Goal: Task Accomplishment & Management: Use online tool/utility

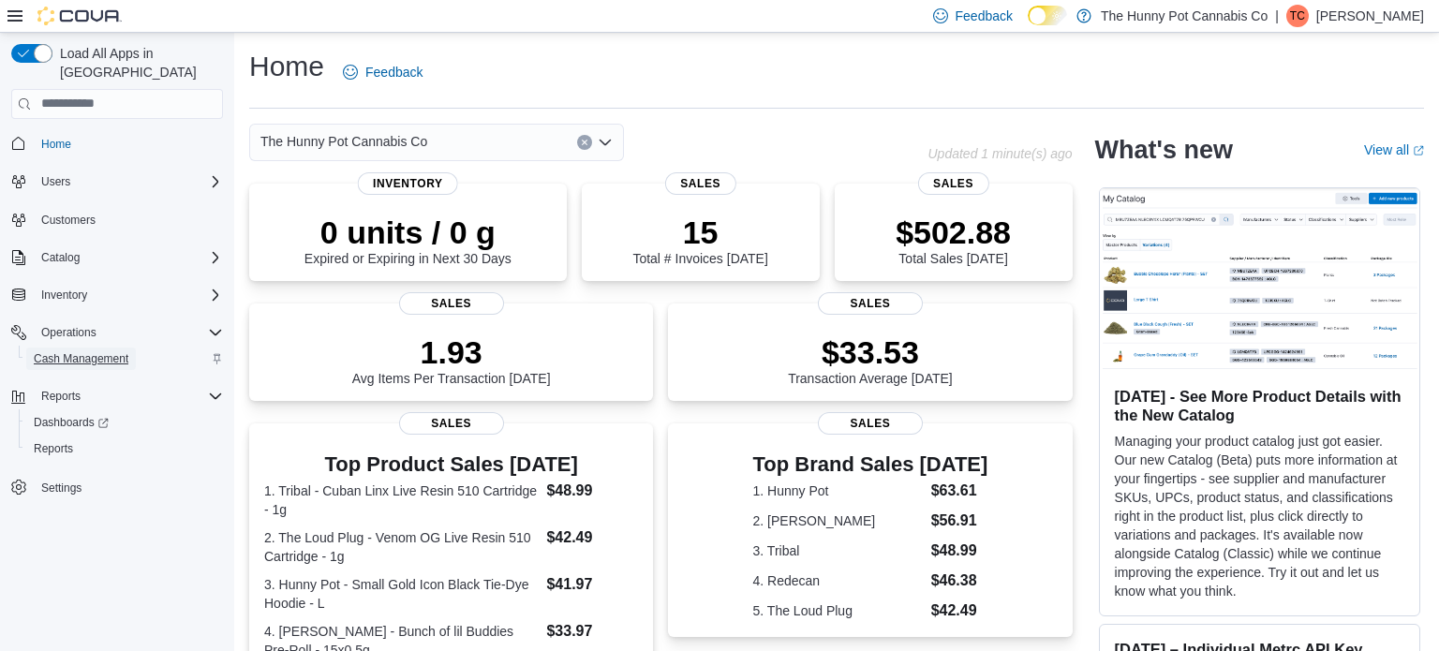
click at [70, 351] on span "Cash Management" at bounding box center [81, 358] width 95 height 15
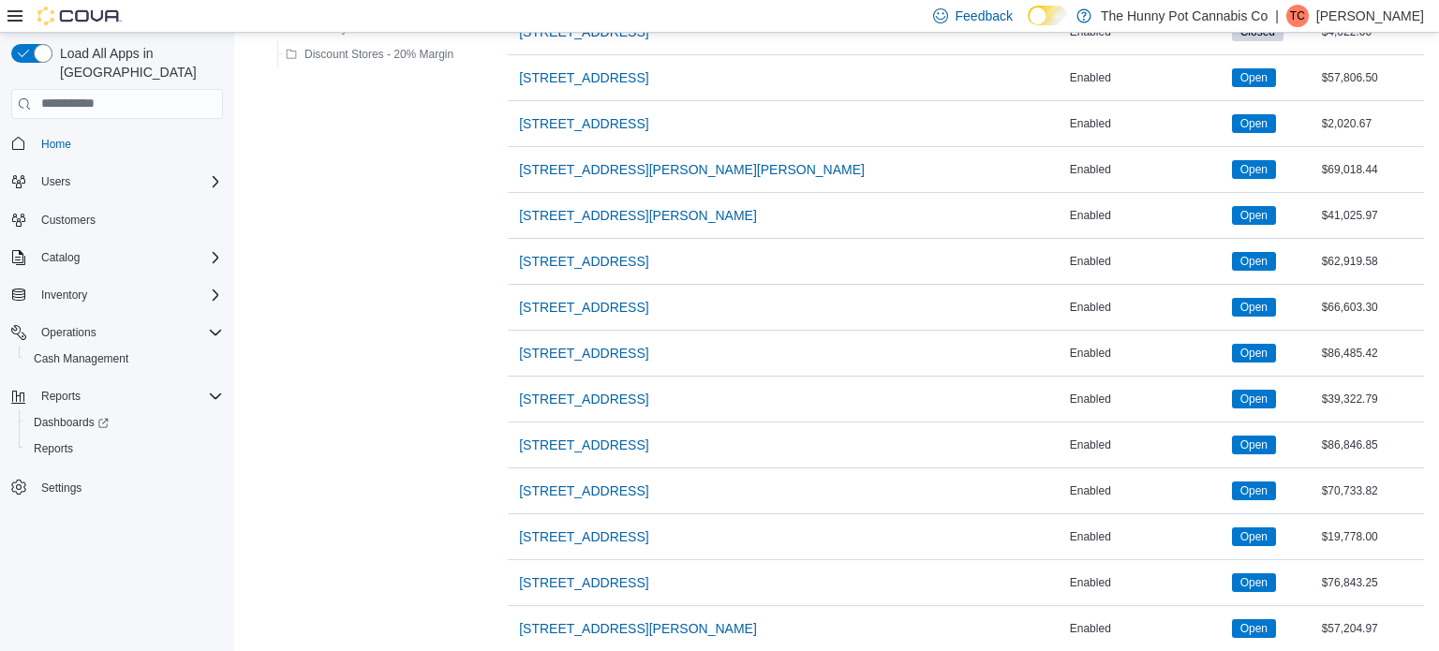
scroll to position [1161, 0]
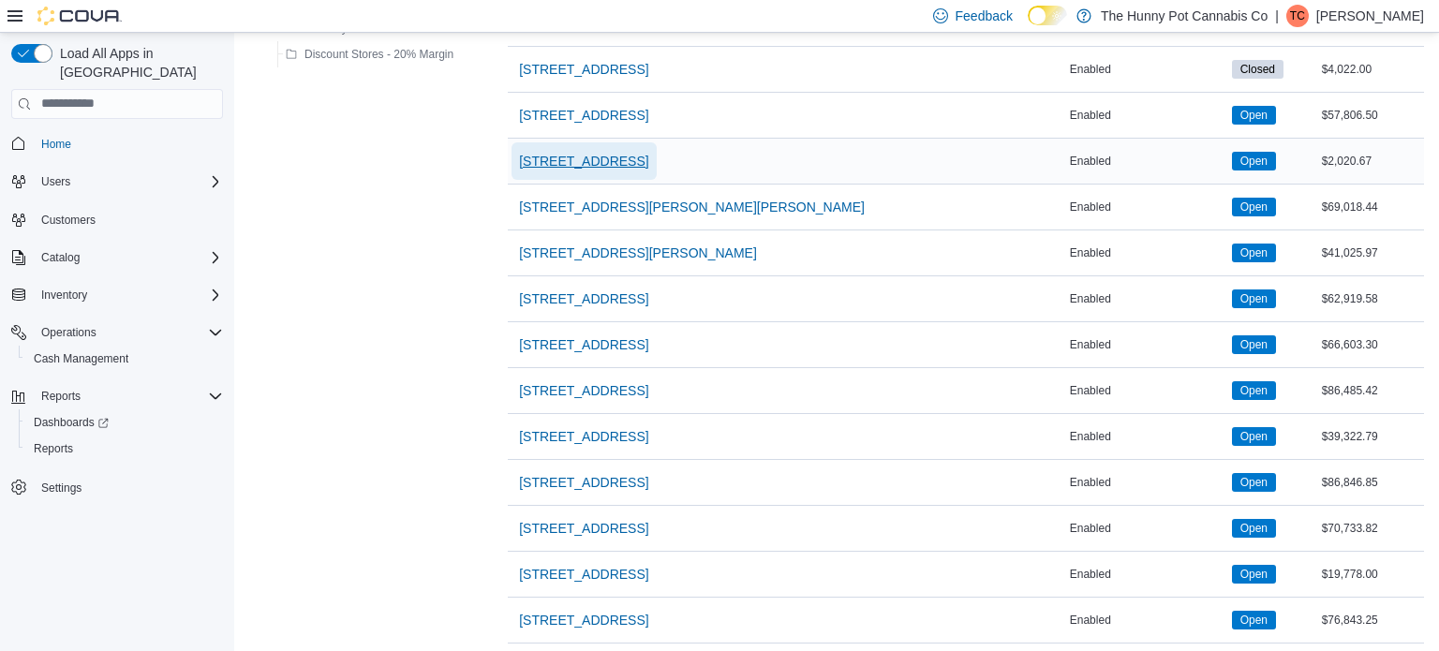
click at [554, 156] on span "[STREET_ADDRESS]" at bounding box center [583, 161] width 129 height 19
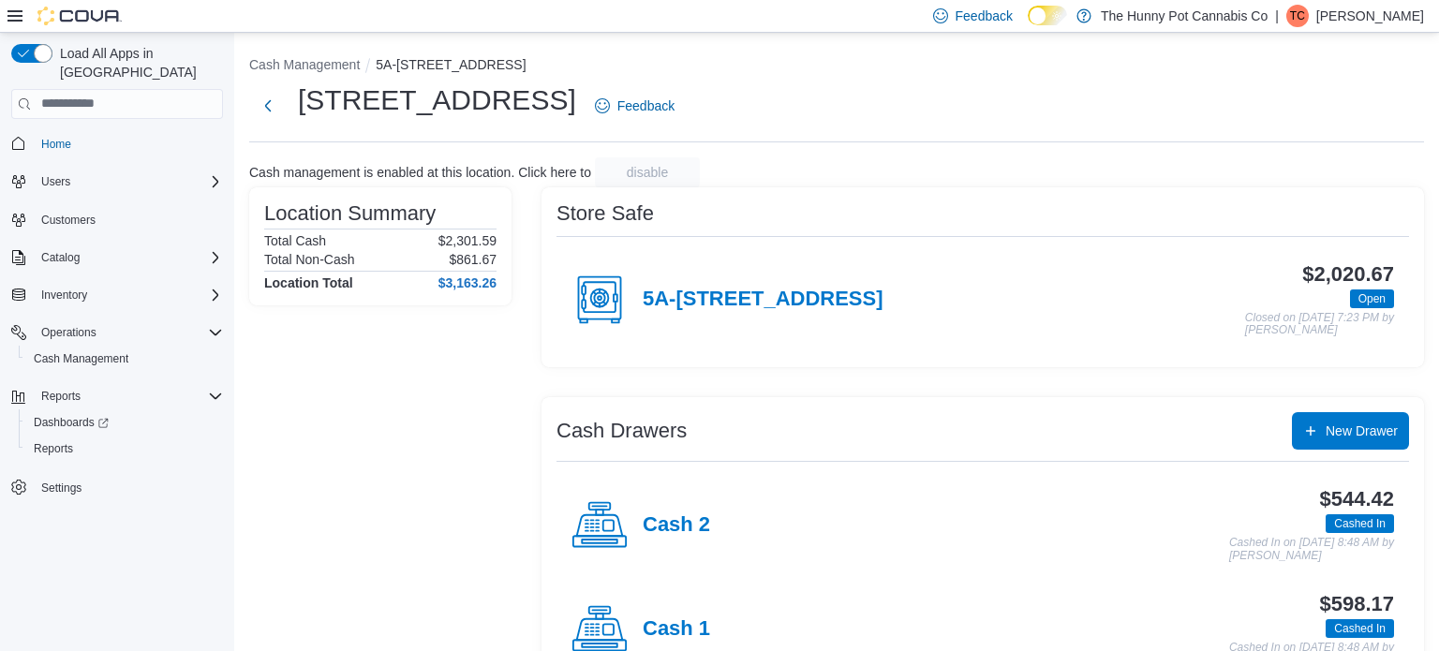
click at [395, 470] on div "Location Summary Total Cash $2,301.59 Total Non-Cash $861.67 Location Total $3,…" at bounding box center [380, 441] width 262 height 509
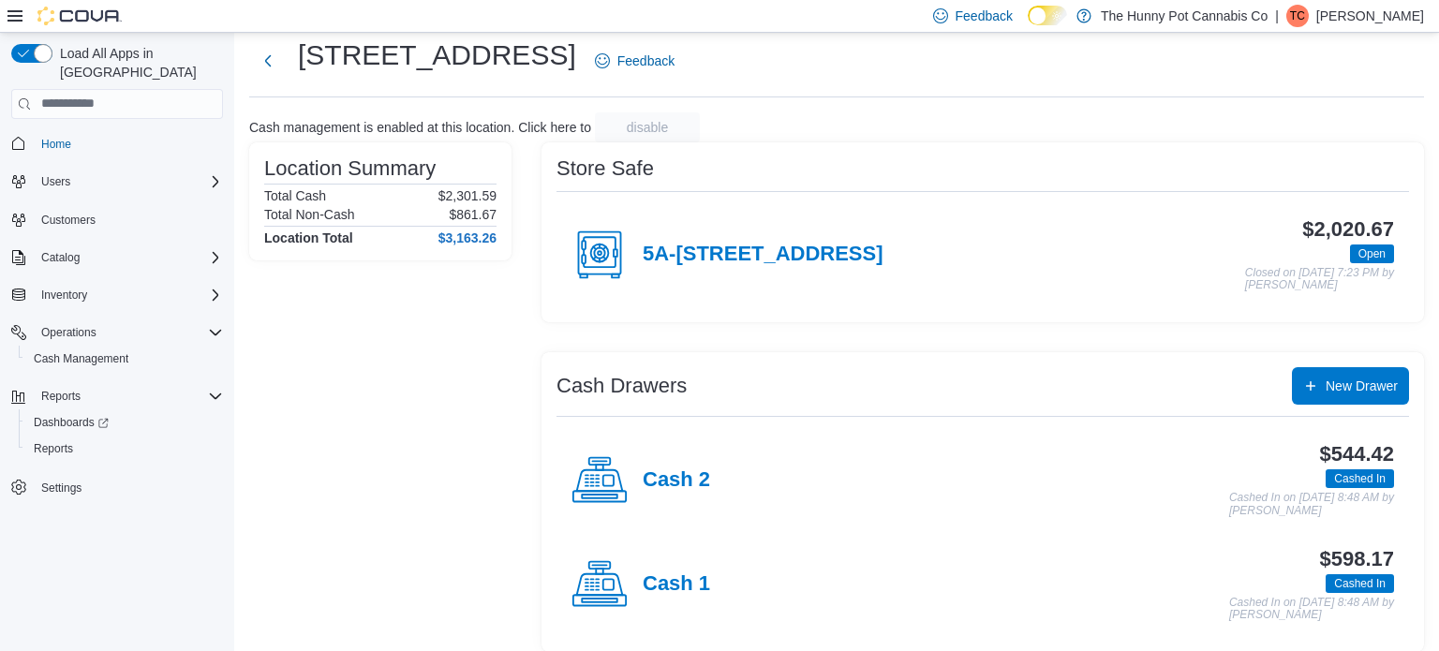
scroll to position [60, 0]
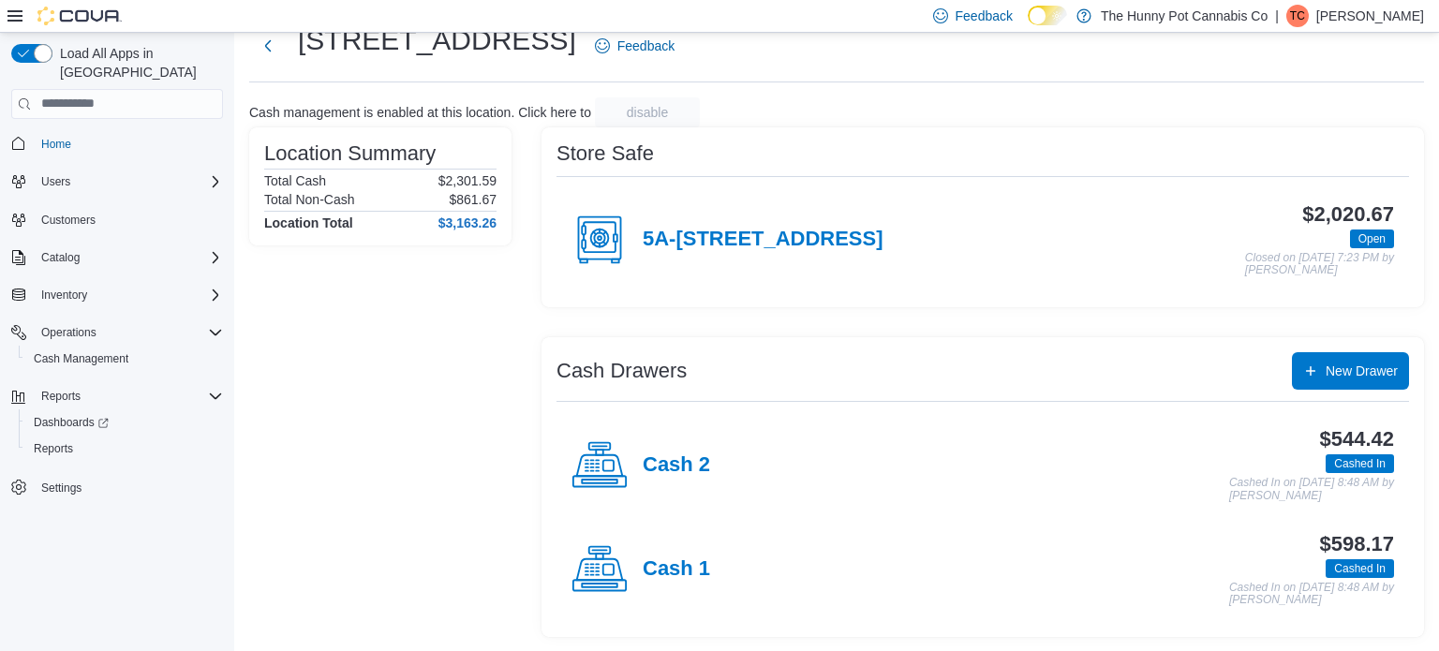
click at [672, 583] on div "Cash 1" at bounding box center [640, 569] width 139 height 56
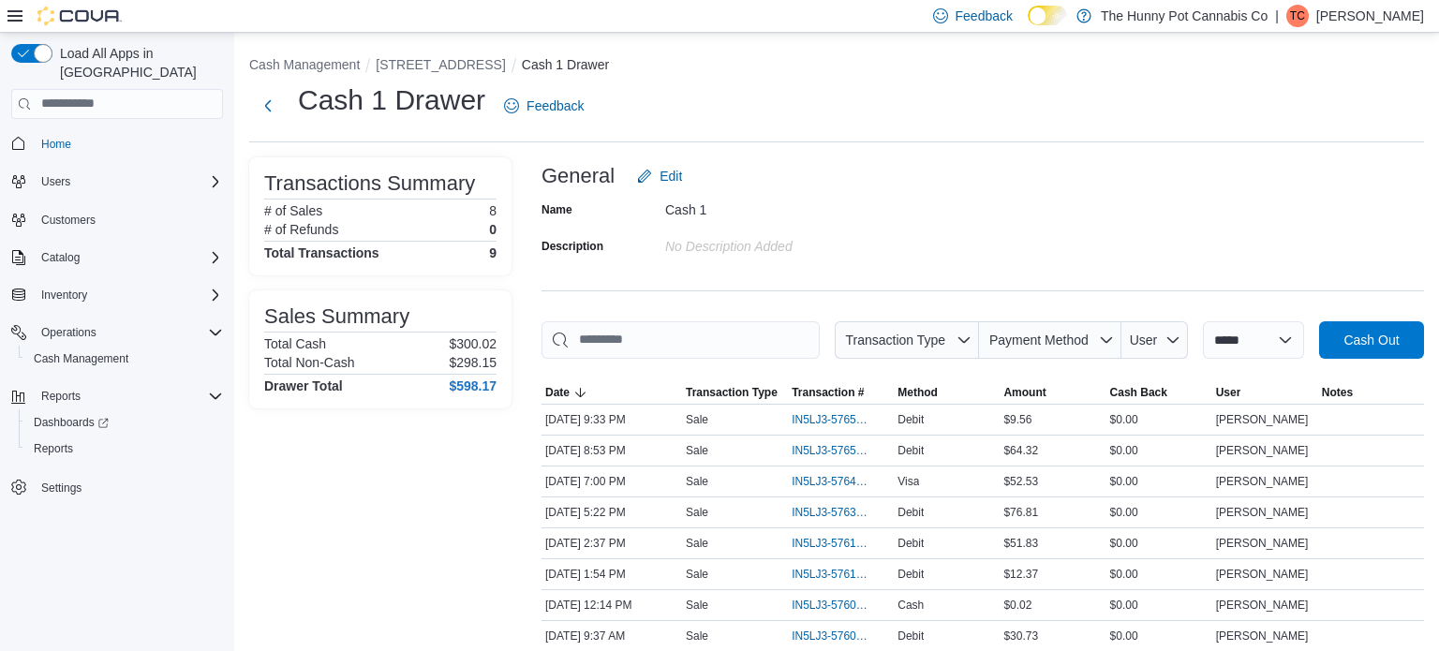
click at [309, 506] on div "Transactions Summary # of Sales 8 # of Refunds 0 Total Transactions 9 Sales Sum…" at bounding box center [380, 457] width 262 height 600
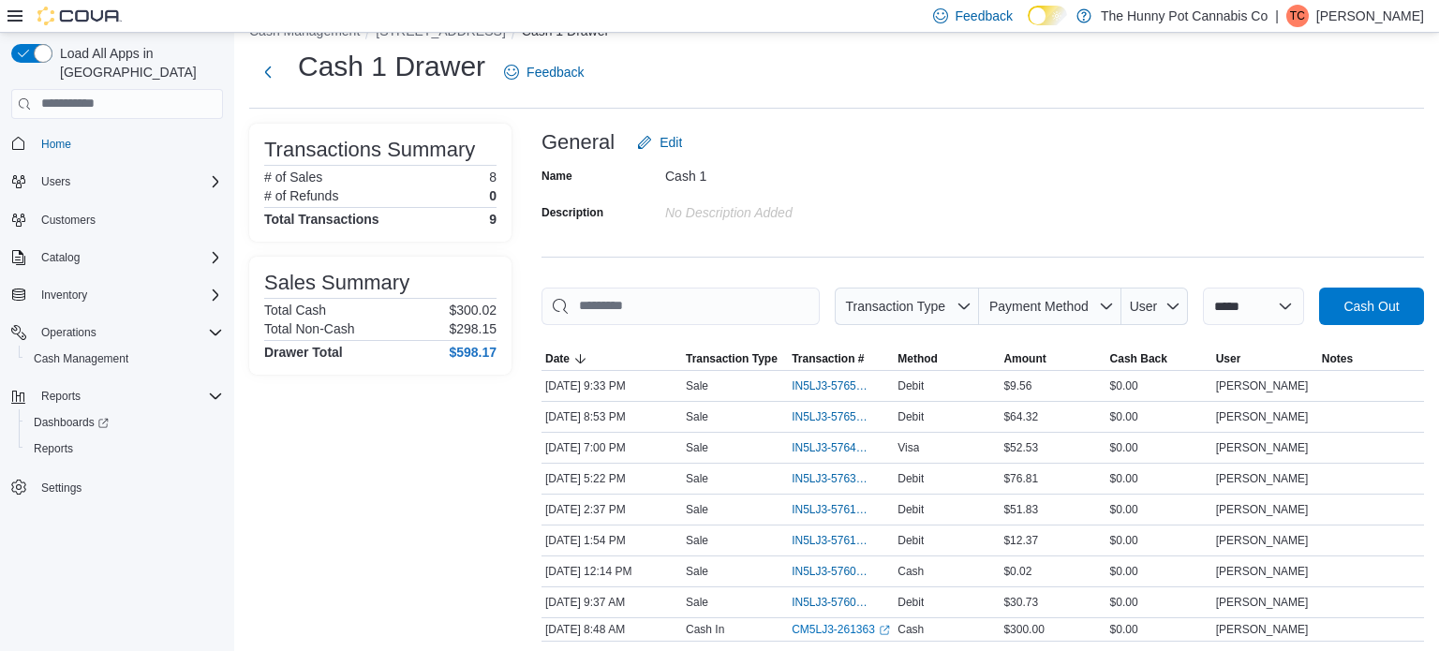
scroll to position [37, 0]
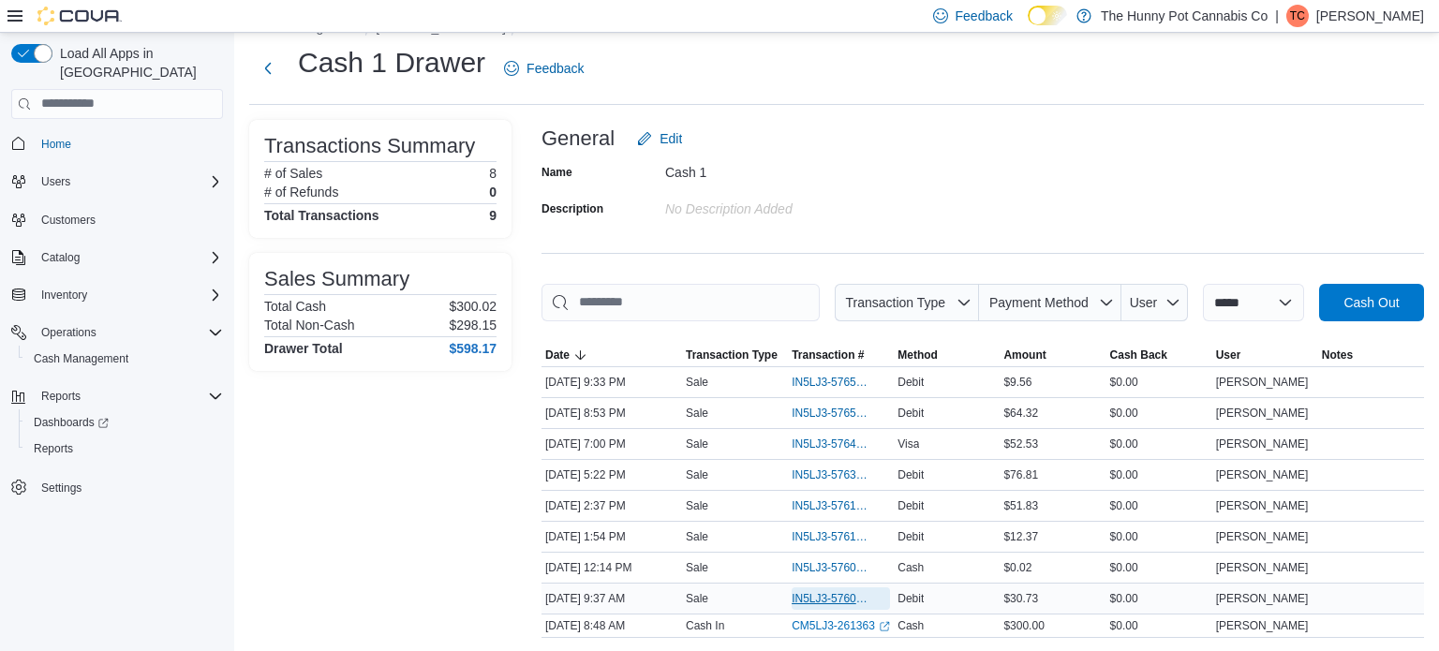
click at [801, 598] on span "IN5LJ3-5760372" at bounding box center [831, 598] width 80 height 15
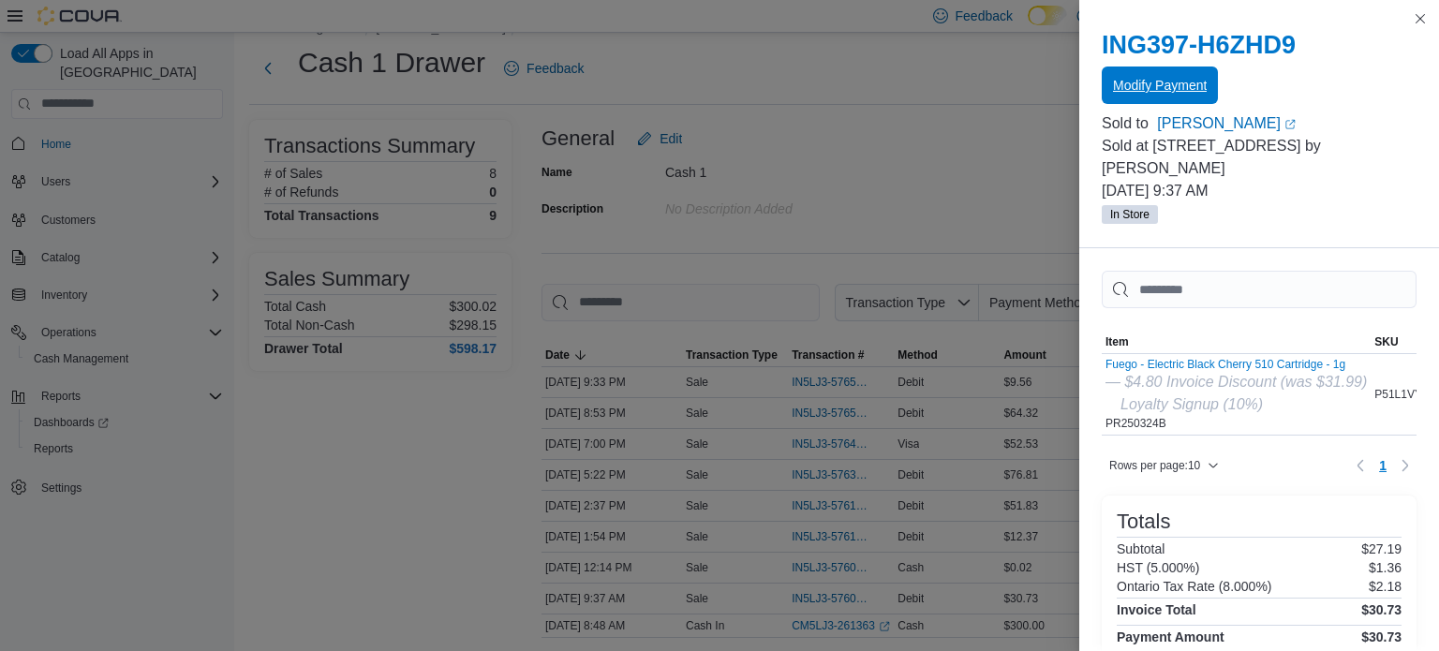
click at [1173, 93] on span "Modify Payment" at bounding box center [1160, 85] width 94 height 19
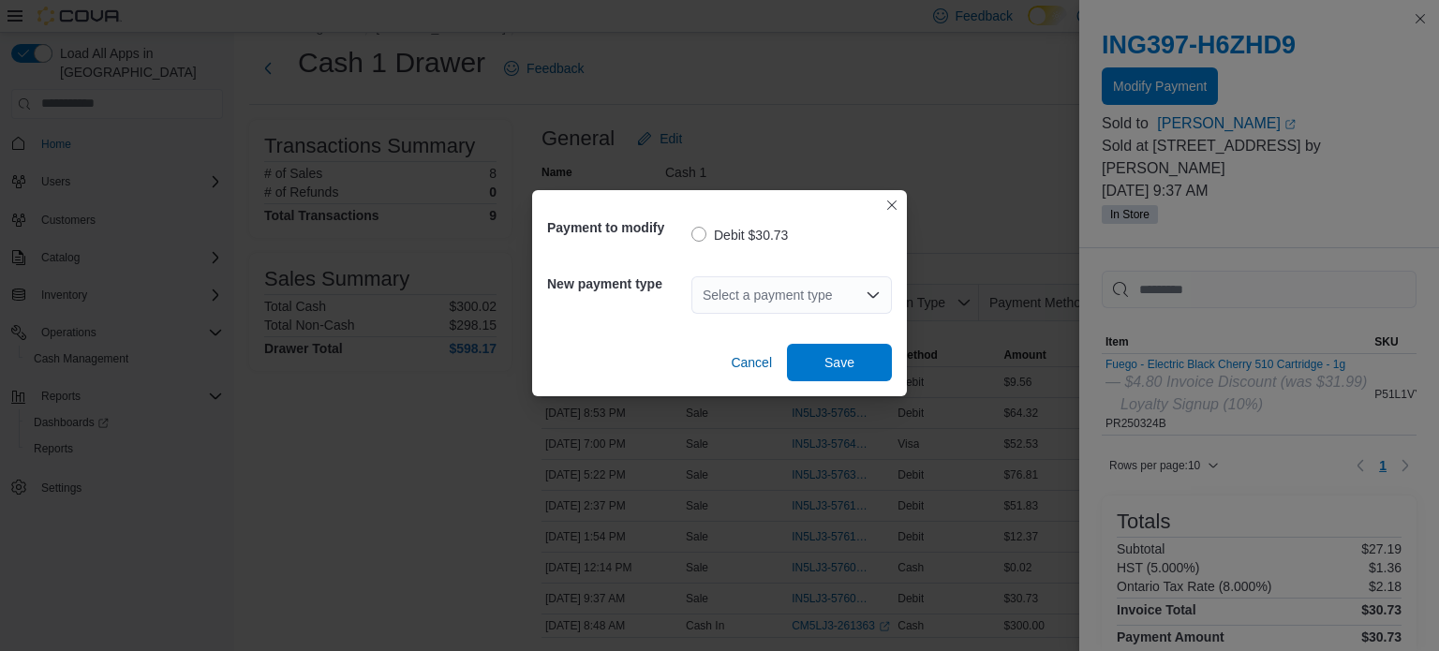
click at [876, 293] on icon "Open list of options" at bounding box center [872, 294] width 11 height 6
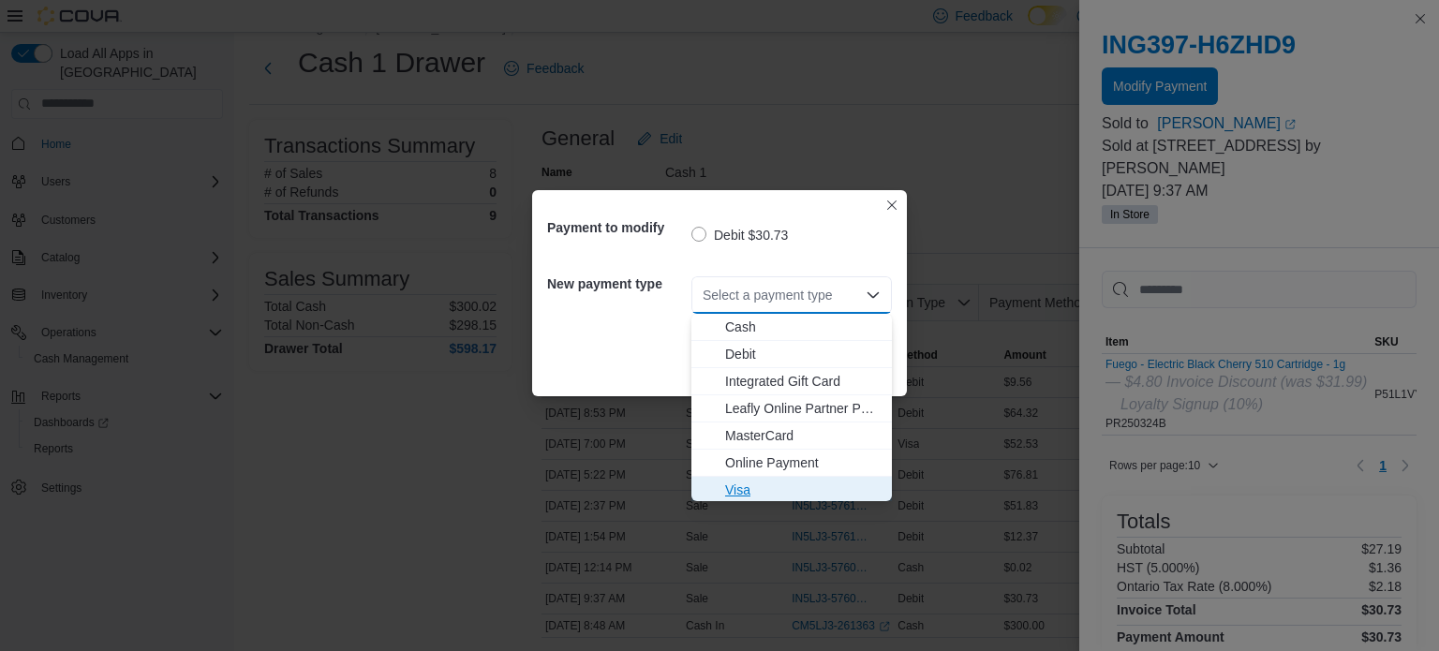
click at [743, 490] on span "Visa" at bounding box center [802, 489] width 155 height 19
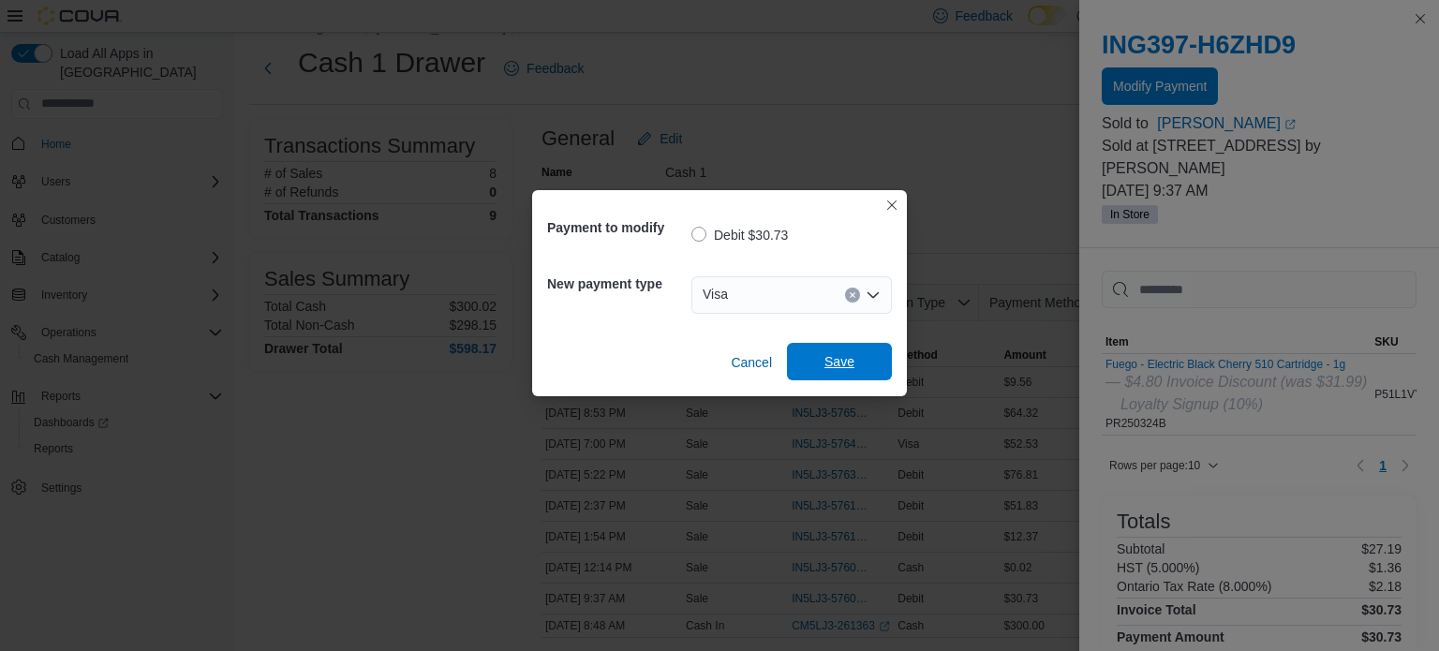
click at [835, 355] on span "Save" at bounding box center [839, 361] width 30 height 19
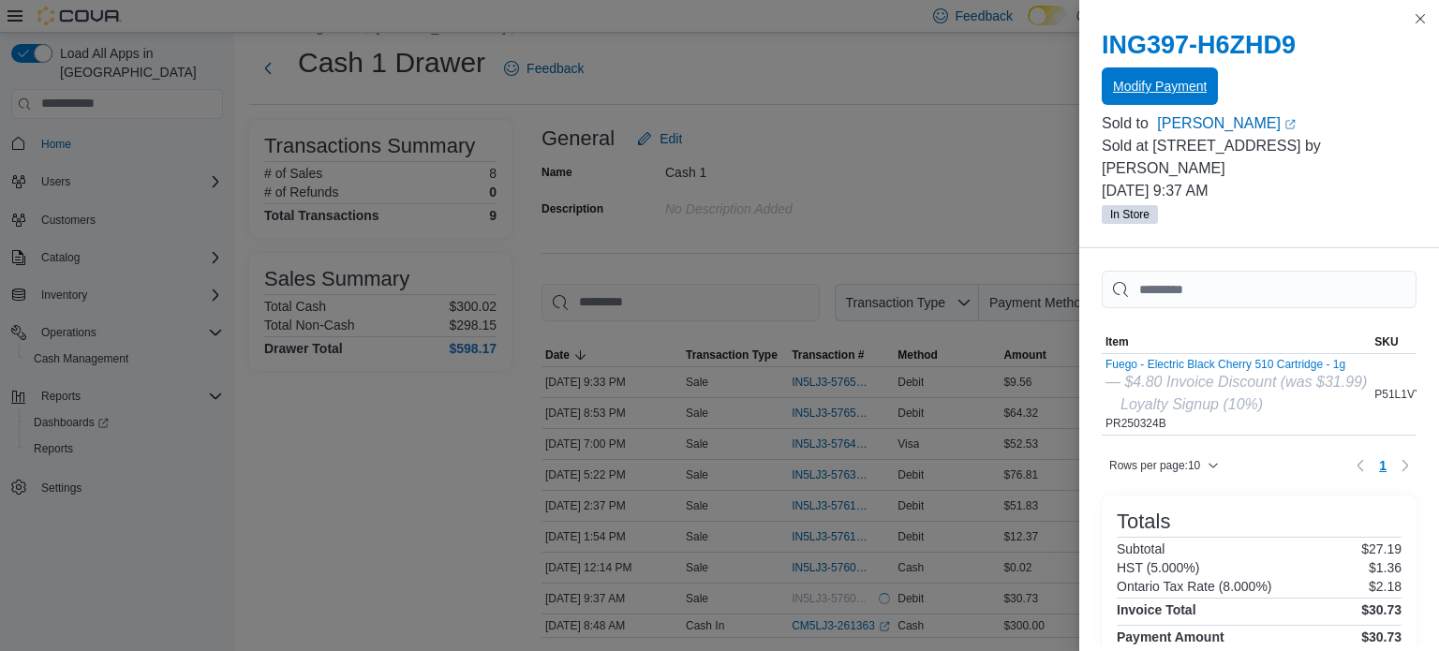
scroll to position [0, 0]
